Goal: Task Accomplishment & Management: Manage account settings

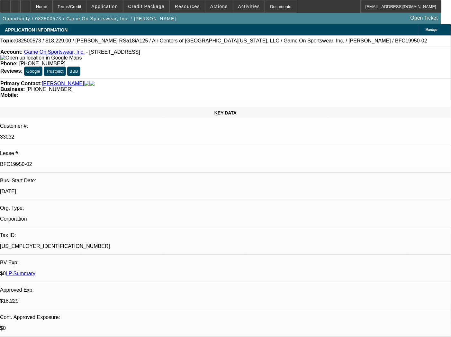
select select "0"
select select "6"
select select "0"
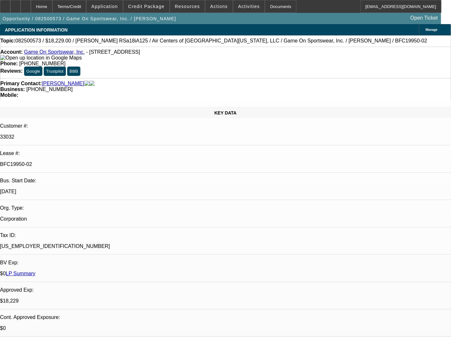
select select "0"
select select "6"
select select "0"
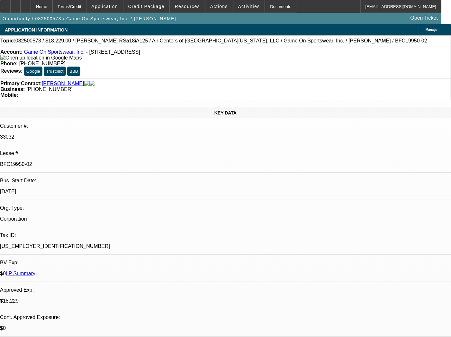
select select "0"
select select "6"
select select "0"
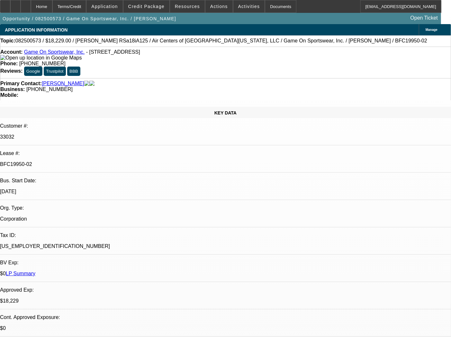
select select "6"
click at [278, 9] on div "Documents" at bounding box center [280, 6] width 31 height 13
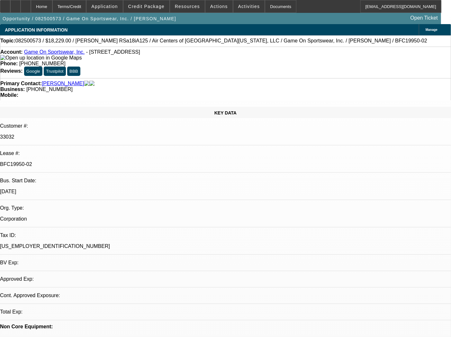
select select "0"
select select "6"
select select "0"
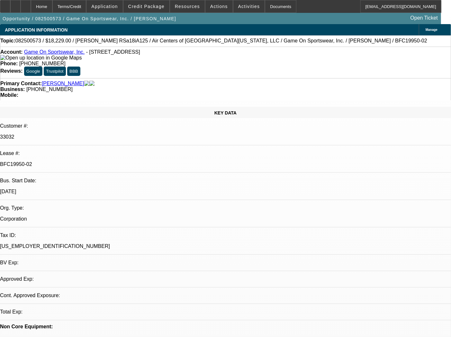
select select "0"
select select "6"
select select "0"
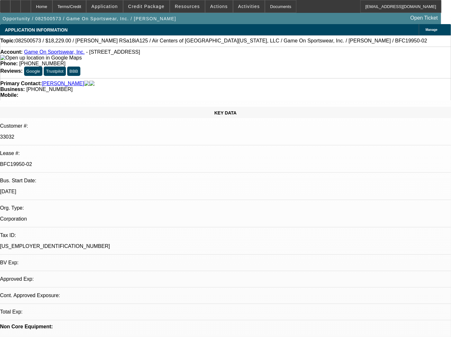
select select "0"
select select "6"
select select "0"
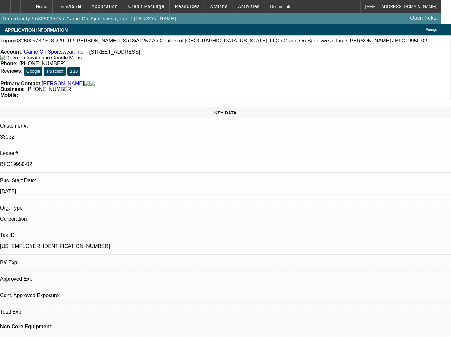
select select "6"
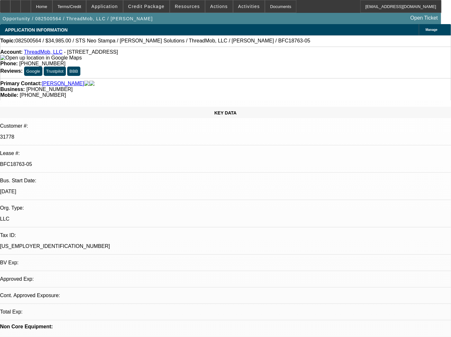
select select "0"
select select "6"
select select "0"
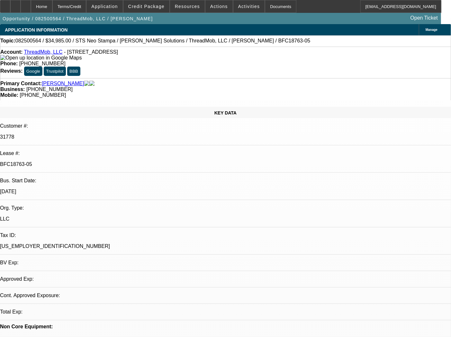
select select "0"
select select "6"
select select "0"
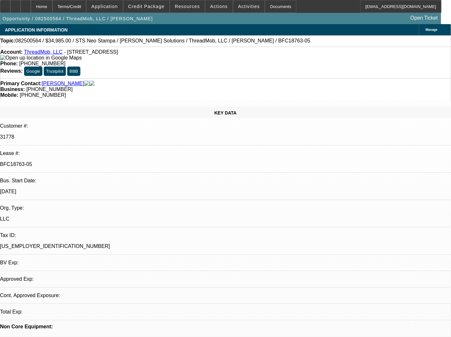
select select "0"
select select "6"
select select "0"
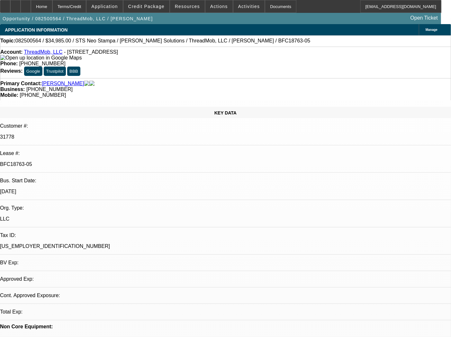
select select "6"
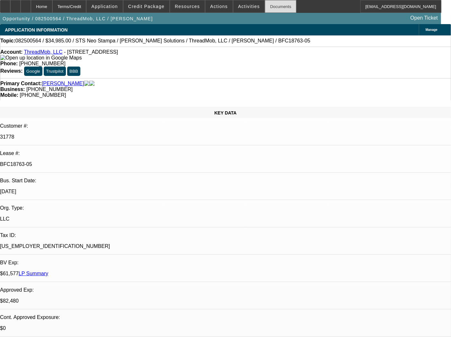
click at [270, 5] on div "Documents" at bounding box center [280, 6] width 31 height 13
click at [268, 7] on div "Documents" at bounding box center [280, 6] width 31 height 13
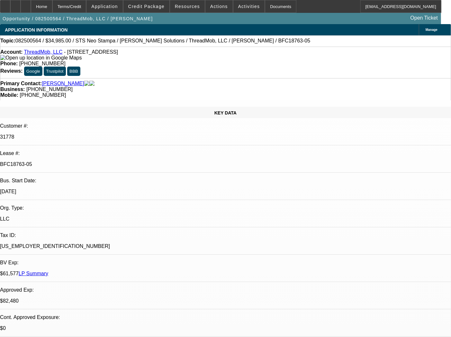
drag, startPoint x: 346, startPoint y: 107, endPoint x: 342, endPoint y: 126, distance: 19.7
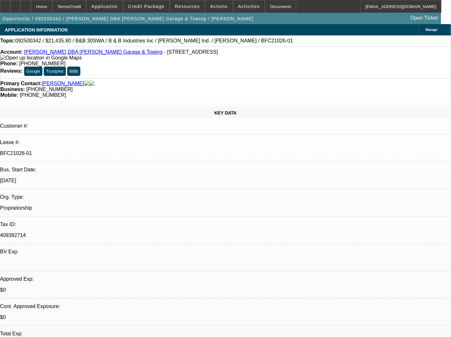
select select "0"
select select "6"
select select "0"
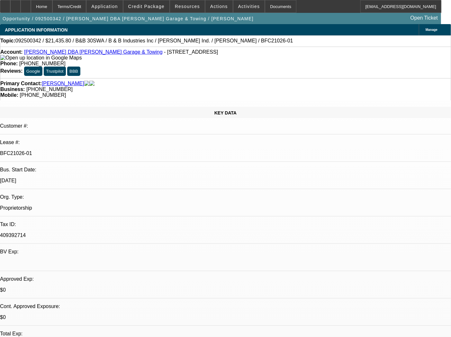
select select "0"
select select "6"
select select "0"
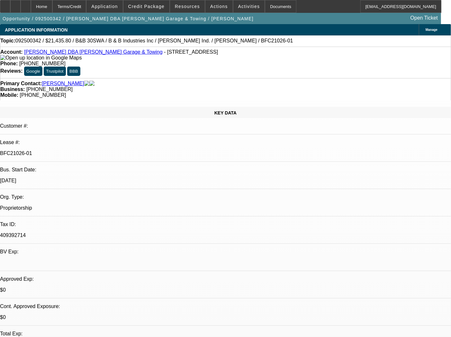
select select "0"
select select "6"
select select "0"
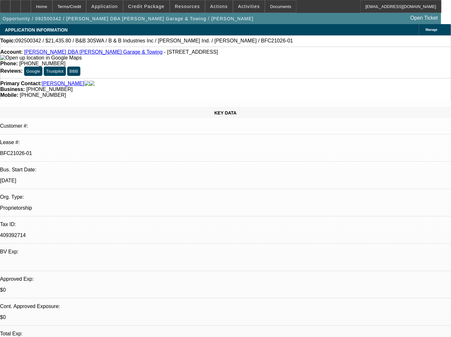
select select "6"
click at [272, 5] on div "Documents" at bounding box center [280, 6] width 31 height 13
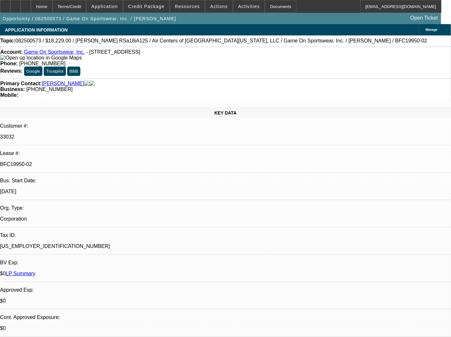
select select "0"
select select "6"
select select "0"
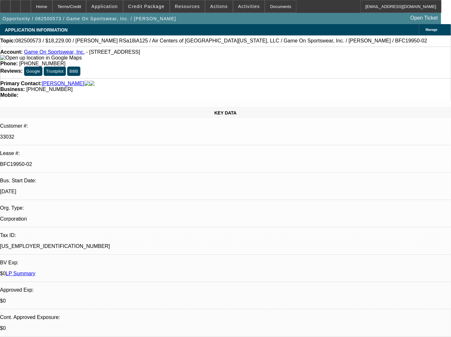
select select "0"
select select "6"
select select "0"
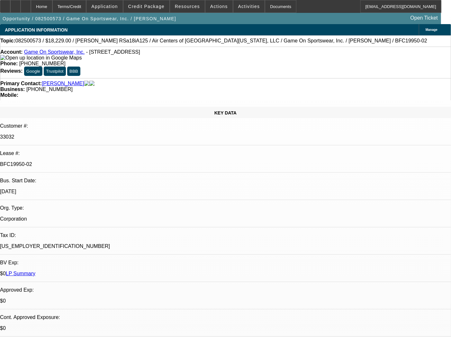
select select "0"
select select "6"
select select "0"
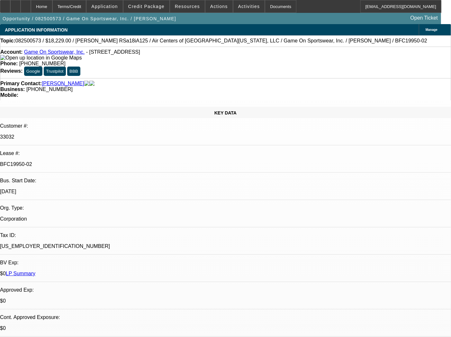
select select "6"
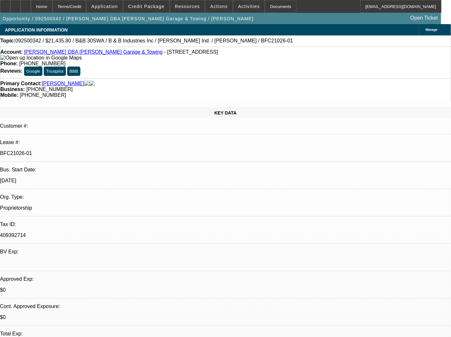
select select "0"
select select "6"
select select "0"
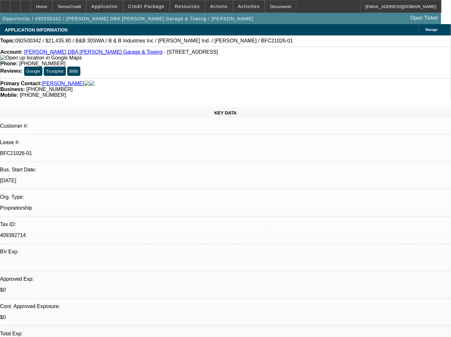
select select "0"
select select "6"
select select "0"
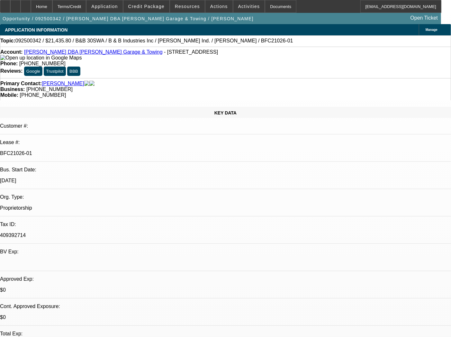
select select "0"
select select "6"
select select "0"
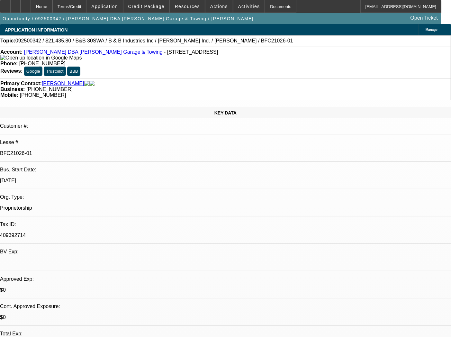
select select "6"
click at [216, 8] on span "Actions" at bounding box center [219, 6] width 18 height 5
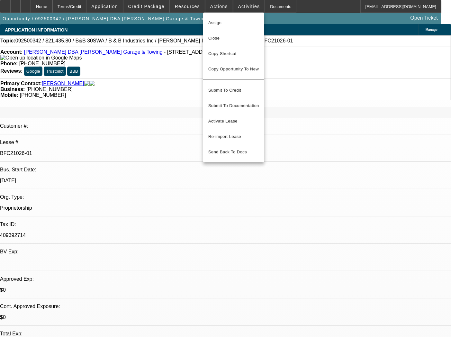
click at [316, 4] on div at bounding box center [225, 168] width 451 height 337
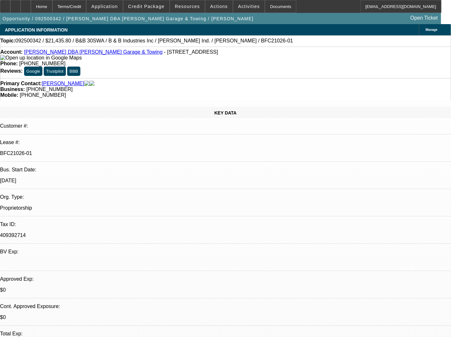
click at [85, 53] on link "Benjamin Eskew DBA Eskew's Garage & Towing" at bounding box center [93, 51] width 138 height 5
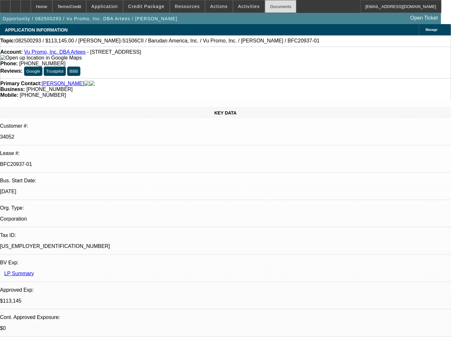
select select "0"
select select "2"
select select "0"
select select "6"
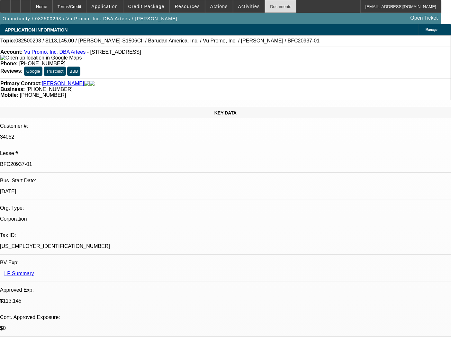
select select "0"
select select "2"
select select "0.1"
select select "4"
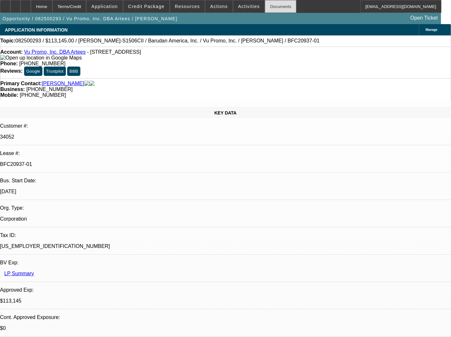
select select "0"
select select "2"
select select "0.1"
select select "4"
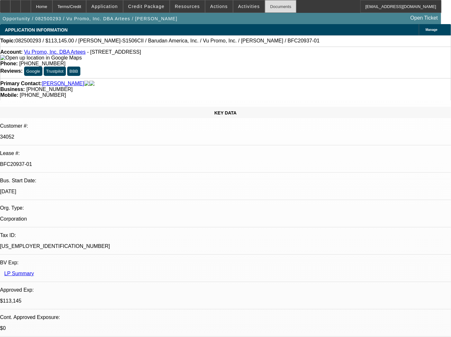
select select "0"
select select "2"
select select "0"
select select "6"
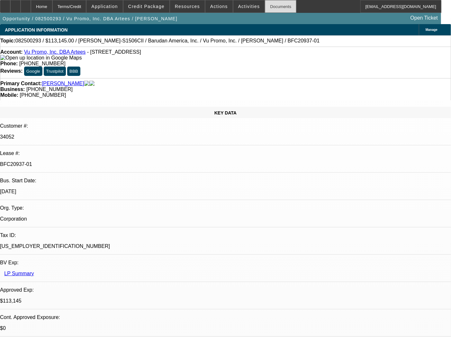
click at [265, 5] on div "Documents" at bounding box center [280, 6] width 31 height 13
